Goal: Contribute content: Contribute content

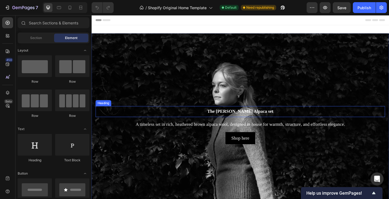
click at [259, 121] on h2 "The [PERSON_NAME] Alpaca set" at bounding box center [254, 121] width 317 height 12
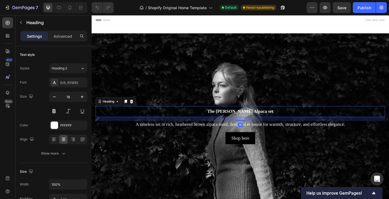
click at [259, 121] on h2 "The [PERSON_NAME] Alpaca set" at bounding box center [254, 121] width 317 height 12
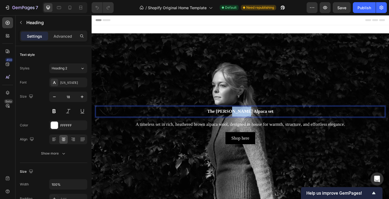
click at [259, 121] on p "The [PERSON_NAME] Alpaca set" at bounding box center [254, 121] width 316 height 11
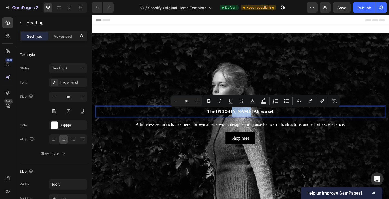
click at [259, 121] on p "The [PERSON_NAME] Alpaca set" at bounding box center [254, 121] width 316 height 11
click at [281, 120] on p "The [PERSON_NAME] Alpaca set" at bounding box center [254, 121] width 316 height 11
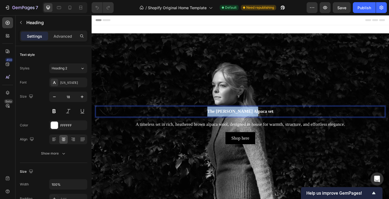
drag, startPoint x: 281, startPoint y: 121, endPoint x: 231, endPoint y: 121, distance: 49.7
click at [231, 121] on p "The [PERSON_NAME] Alpaca set" at bounding box center [254, 121] width 316 height 11
click at [284, 121] on p "THE NORDIC WINTER EDIT" at bounding box center [254, 121] width 316 height 11
click at [289, 121] on p "THE NORDIC WINTER EDIT" at bounding box center [254, 121] width 316 height 11
drag, startPoint x: 289, startPoint y: 121, endPoint x: 211, endPoint y: 118, distance: 78.3
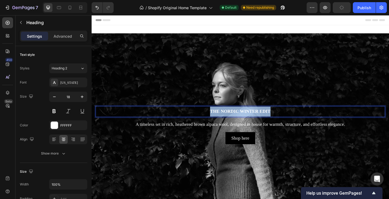
click at [211, 118] on p "THE NORDIC WINTER EDIT" at bounding box center [254, 121] width 316 height 11
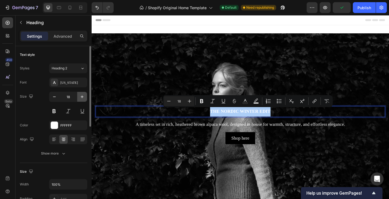
click at [79, 98] on button "button" at bounding box center [82, 97] width 10 height 10
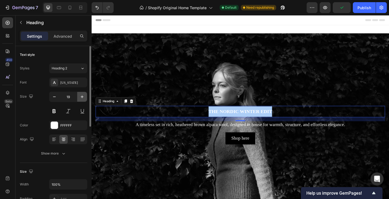
click at [79, 98] on button "button" at bounding box center [82, 97] width 10 height 10
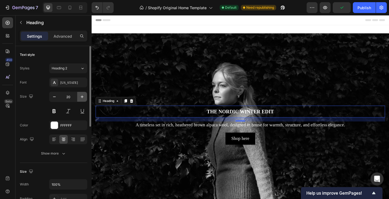
click at [79, 98] on button "button" at bounding box center [82, 97] width 10 height 10
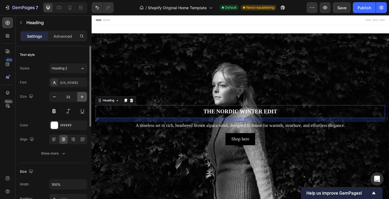
click at [79, 98] on button "button" at bounding box center [82, 97] width 10 height 10
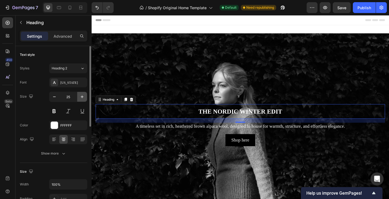
click at [79, 98] on button "button" at bounding box center [82, 97] width 10 height 10
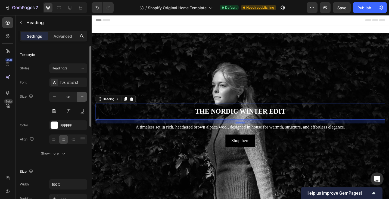
click at [79, 98] on button "button" at bounding box center [82, 97] width 10 height 10
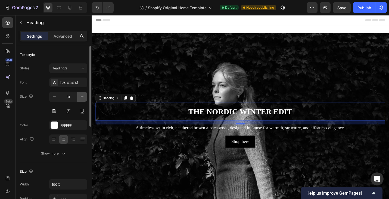
click at [79, 98] on button "button" at bounding box center [82, 97] width 10 height 10
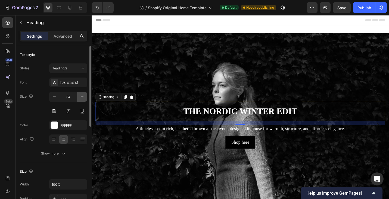
click at [79, 98] on button "button" at bounding box center [82, 97] width 10 height 10
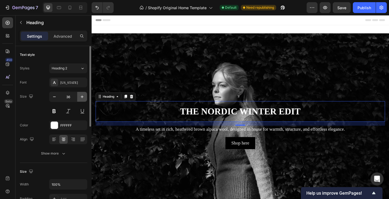
click at [79, 98] on button "button" at bounding box center [82, 97] width 10 height 10
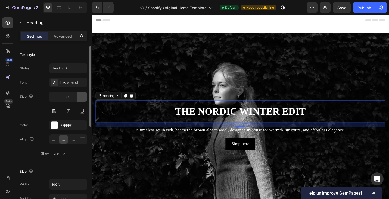
click at [79, 98] on button "button" at bounding box center [82, 97] width 10 height 10
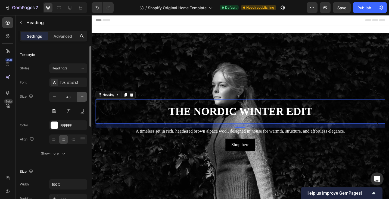
click at [79, 98] on button "button" at bounding box center [82, 97] width 10 height 10
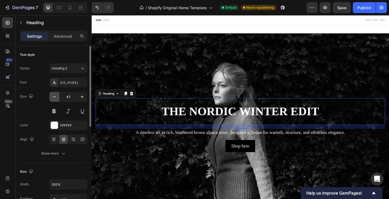
click at [55, 97] on icon "button" at bounding box center [54, 96] width 5 height 5
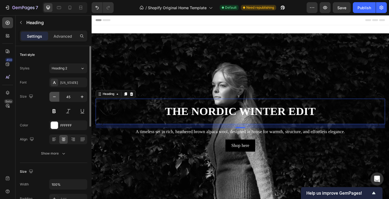
click at [55, 97] on icon "button" at bounding box center [54, 96] width 5 height 5
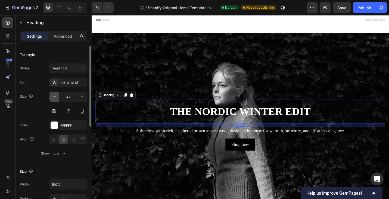
click at [55, 97] on icon "button" at bounding box center [54, 96] width 5 height 5
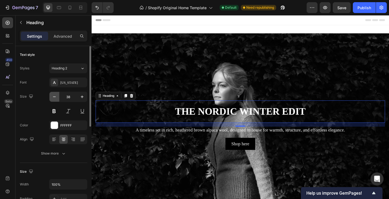
click at [55, 97] on icon "button" at bounding box center [54, 96] width 5 height 5
type input "36"
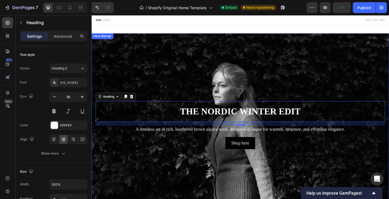
click at [124, 164] on div "Background Image" at bounding box center [255, 136] width 326 height 202
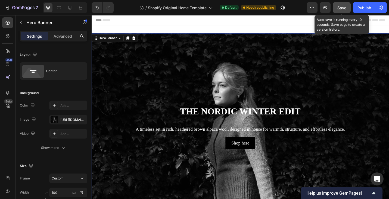
click at [343, 7] on span "Save" at bounding box center [341, 7] width 9 height 5
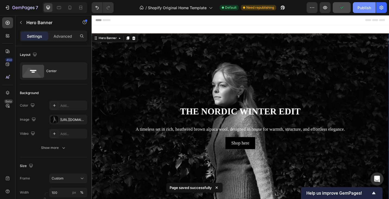
click at [359, 8] on div "Publish" at bounding box center [364, 8] width 14 height 6
click at [203, 138] on p "A timeless set in rich, heathered brown alpaca wool, designed in house for warm…" at bounding box center [254, 140] width 316 height 7
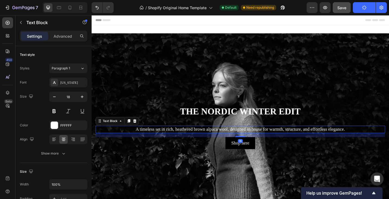
click at [185, 144] on p "A timeless set in rich, heathered brown alpaca wool, designed in house for warm…" at bounding box center [254, 140] width 316 height 7
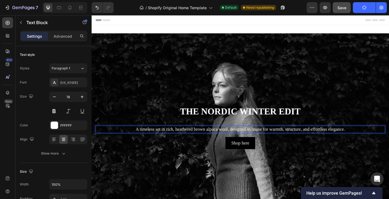
click at [162, 142] on p "A timeless set in rich, heathered brown alpaca wool, designed in house for warm…" at bounding box center [254, 140] width 316 height 7
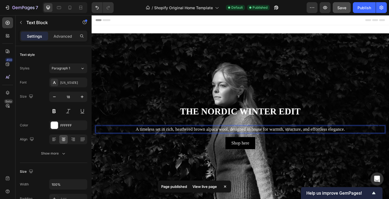
click at [162, 142] on p "A timeless set in rich, heathered brown alpaca wool, designed in house for warm…" at bounding box center [254, 140] width 316 height 7
drag, startPoint x: 160, startPoint y: 142, endPoint x: 240, endPoint y: 141, distance: 80.4
click at [240, 141] on p "A timeless set in rich, heathered brown alpaca wool, designed in house for warm…" at bounding box center [254, 140] width 316 height 7
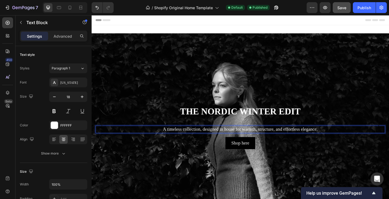
click at [251, 142] on p "A timeless collection, designed in house for warmth, structure, and effortless …" at bounding box center [254, 140] width 316 height 7
click at [212, 141] on p "A timeless collection, designed in house for warmth, structure, and effortless …" at bounding box center [254, 140] width 316 height 7
click at [230, 140] on p "A timeless collection designed in house for warmth, structure, and effortless e…" at bounding box center [254, 140] width 316 height 7
drag, startPoint x: 230, startPoint y: 140, endPoint x: 248, endPoint y: 140, distance: 17.7
click at [248, 140] on p "A timeless collection designed in house for warmth, structure, and effortless e…" at bounding box center [254, 140] width 316 height 7
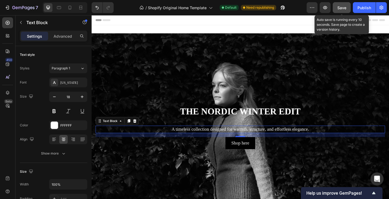
click at [341, 9] on span "Save" at bounding box center [341, 7] width 9 height 5
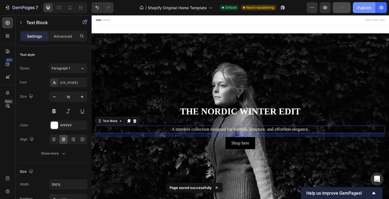
click at [359, 8] on div "Publish" at bounding box center [364, 8] width 14 height 6
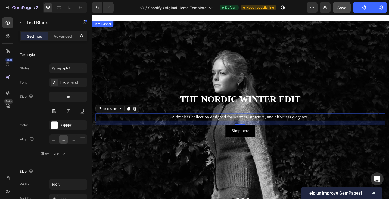
scroll to position [21, 0]
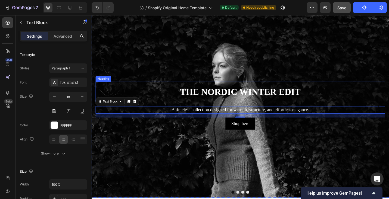
click at [223, 100] on p "THE NORDIC WINTER EDIT" at bounding box center [254, 99] width 316 height 21
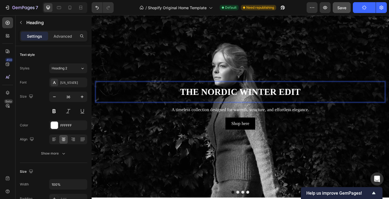
drag, startPoint x: 223, startPoint y: 99, endPoint x: 223, endPoint y: 108, distance: 8.4
click at [199, 90] on p "THE NORDIC WINTER EDIT" at bounding box center [254, 99] width 316 height 21
click at [166, 57] on div "Background Image" at bounding box center [255, 115] width 326 height 202
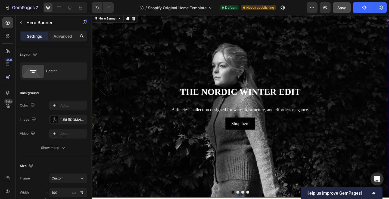
click at [168, 98] on p "THE NORDIC WINTER EDIT" at bounding box center [254, 99] width 316 height 21
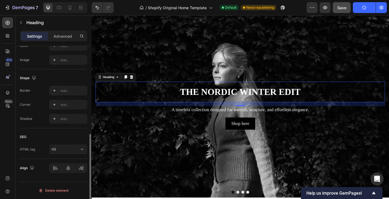
scroll to position [0, 0]
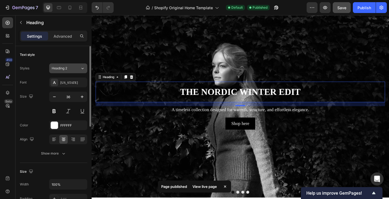
click at [64, 67] on span "Heading 2" at bounding box center [59, 68] width 15 height 5
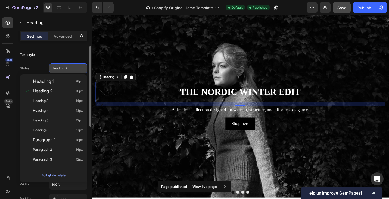
click at [64, 67] on span "Heading 2" at bounding box center [59, 68] width 15 height 5
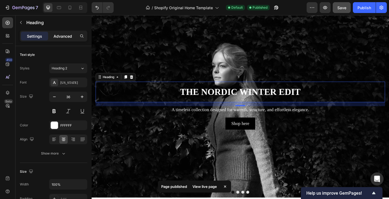
click at [62, 38] on p "Advanced" at bounding box center [63, 36] width 18 height 6
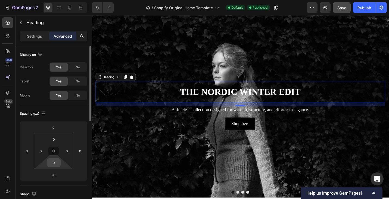
click at [53, 165] on input "0" at bounding box center [53, 163] width 11 height 8
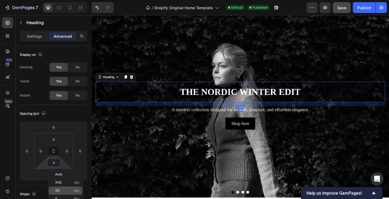
click at [62, 190] on p "XS 4px" at bounding box center [67, 191] width 24 height 4
type input "4"
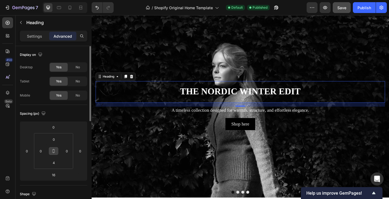
click at [54, 152] on icon at bounding box center [54, 153] width 2 height 2
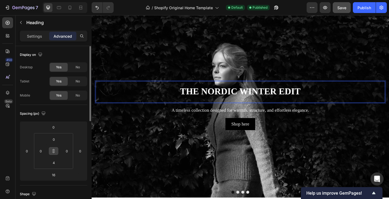
drag, startPoint x: 235, startPoint y: 99, endPoint x: 235, endPoint y: 104, distance: 4.9
click at [235, 100] on p "THE NORDIC WINTER EDIT" at bounding box center [254, 98] width 316 height 21
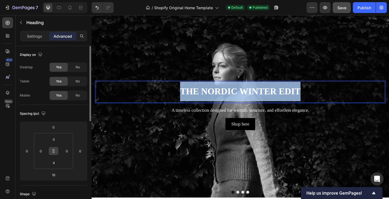
click at [235, 100] on p "THE NORDIC WINTER EDIT" at bounding box center [254, 98] width 316 height 21
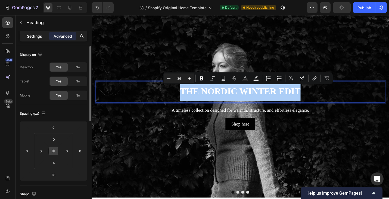
click at [33, 37] on p "Settings" at bounding box center [34, 36] width 15 height 6
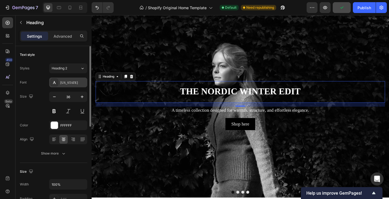
click at [73, 83] on div "[US_STATE]" at bounding box center [73, 82] width 26 height 5
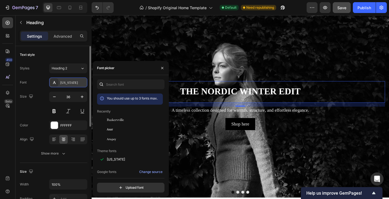
click at [73, 83] on div "[US_STATE]" at bounding box center [73, 82] width 26 height 5
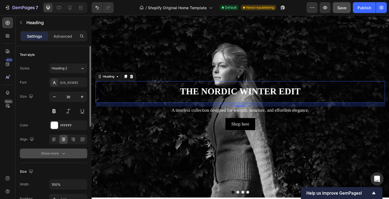
click at [61, 153] on icon "button" at bounding box center [63, 153] width 5 height 5
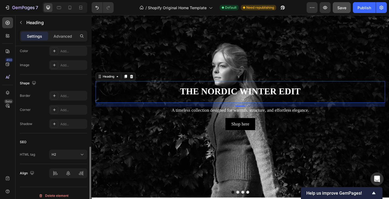
scroll to position [253, 0]
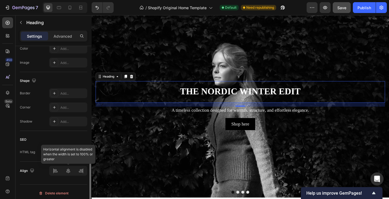
click at [56, 171] on div at bounding box center [68, 171] width 38 height 10
click at [54, 172] on div at bounding box center [68, 171] width 38 height 10
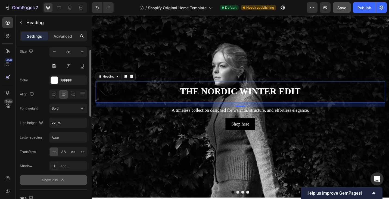
scroll to position [0, 0]
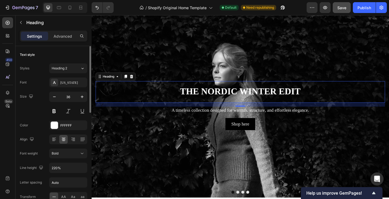
click at [248, 62] on div "Background Image" at bounding box center [255, 115] width 326 height 202
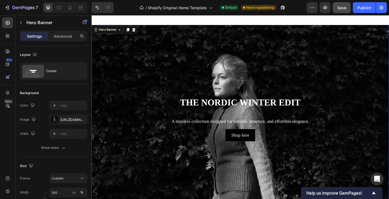
scroll to position [5, 0]
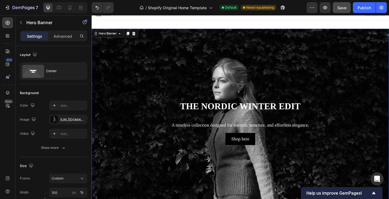
click at [198, 72] on div "Background Image" at bounding box center [255, 131] width 326 height 202
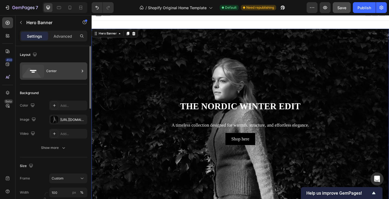
click at [57, 70] on div "Center" at bounding box center [62, 71] width 33 height 12
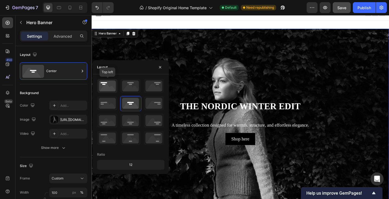
click at [109, 86] on icon at bounding box center [107, 86] width 20 height 14
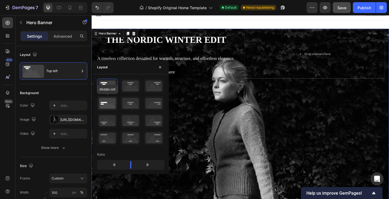
click at [105, 107] on icon at bounding box center [107, 103] width 20 height 14
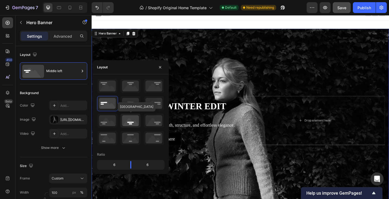
click at [133, 121] on icon at bounding box center [130, 121] width 20 height 14
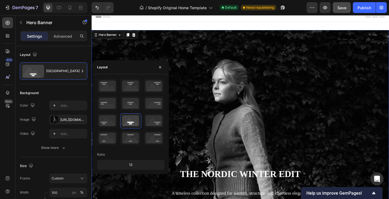
scroll to position [1, 0]
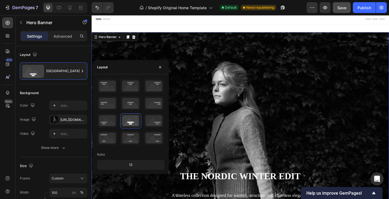
click at [122, 167] on div "12" at bounding box center [130, 165] width 65 height 8
click at [134, 166] on div "12" at bounding box center [130, 165] width 65 height 8
click at [133, 166] on div "12" at bounding box center [130, 165] width 65 height 8
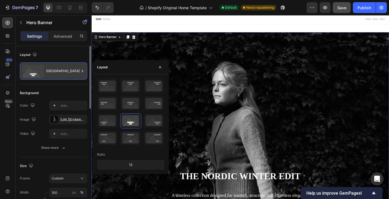
click at [69, 69] on div "[GEOGRAPHIC_DATA]" at bounding box center [62, 71] width 33 height 12
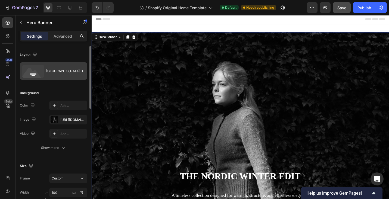
click at [69, 69] on div "[GEOGRAPHIC_DATA]" at bounding box center [62, 71] width 33 height 12
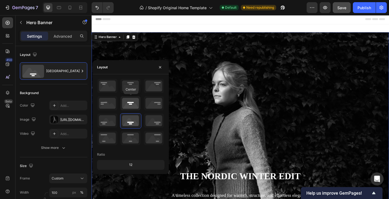
click at [126, 105] on icon at bounding box center [130, 103] width 20 height 14
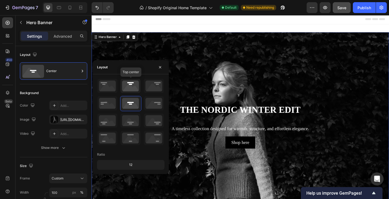
click at [129, 91] on icon at bounding box center [130, 86] width 20 height 14
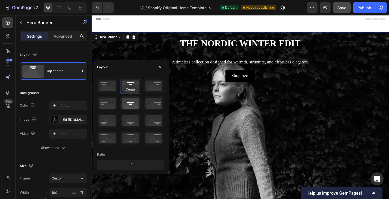
click at [132, 104] on icon at bounding box center [130, 103] width 20 height 14
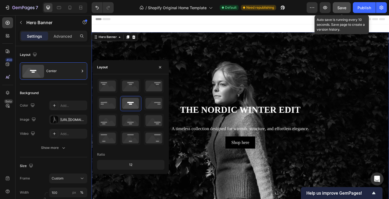
click at [344, 8] on span "Save" at bounding box center [341, 7] width 9 height 5
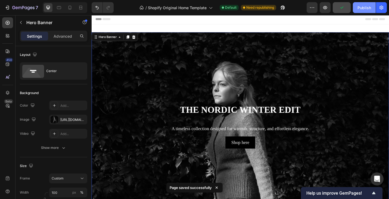
click at [365, 9] on div "Publish" at bounding box center [364, 8] width 14 height 6
